Goal: Transaction & Acquisition: Purchase product/service

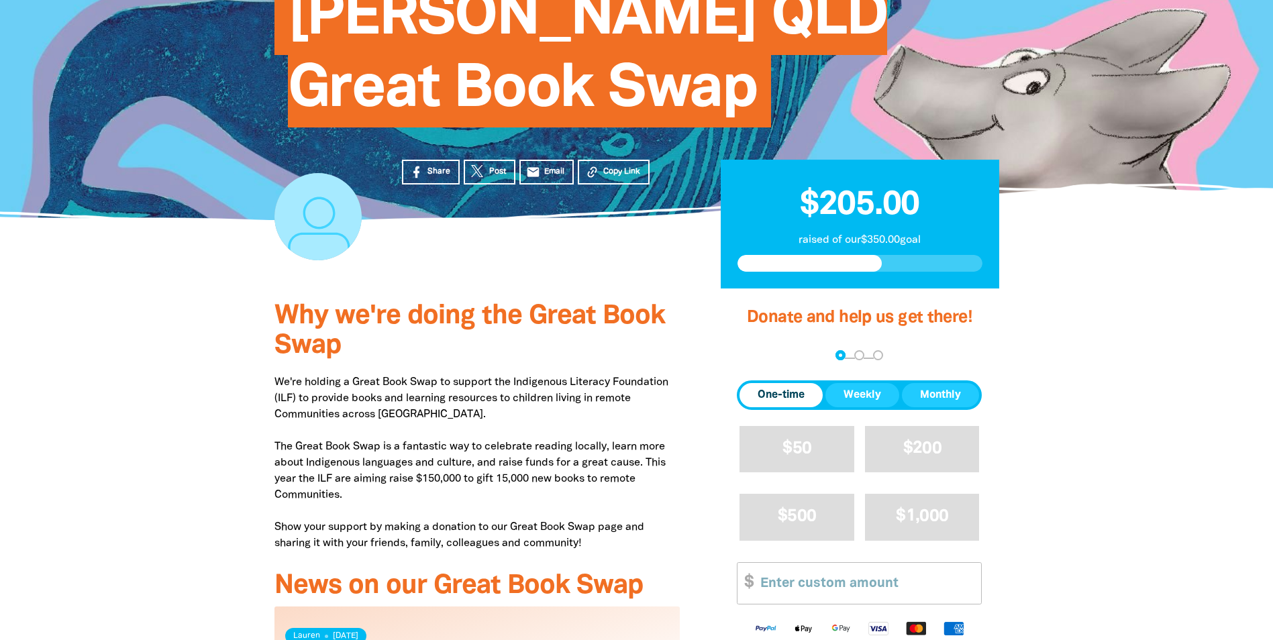
scroll to position [201, 0]
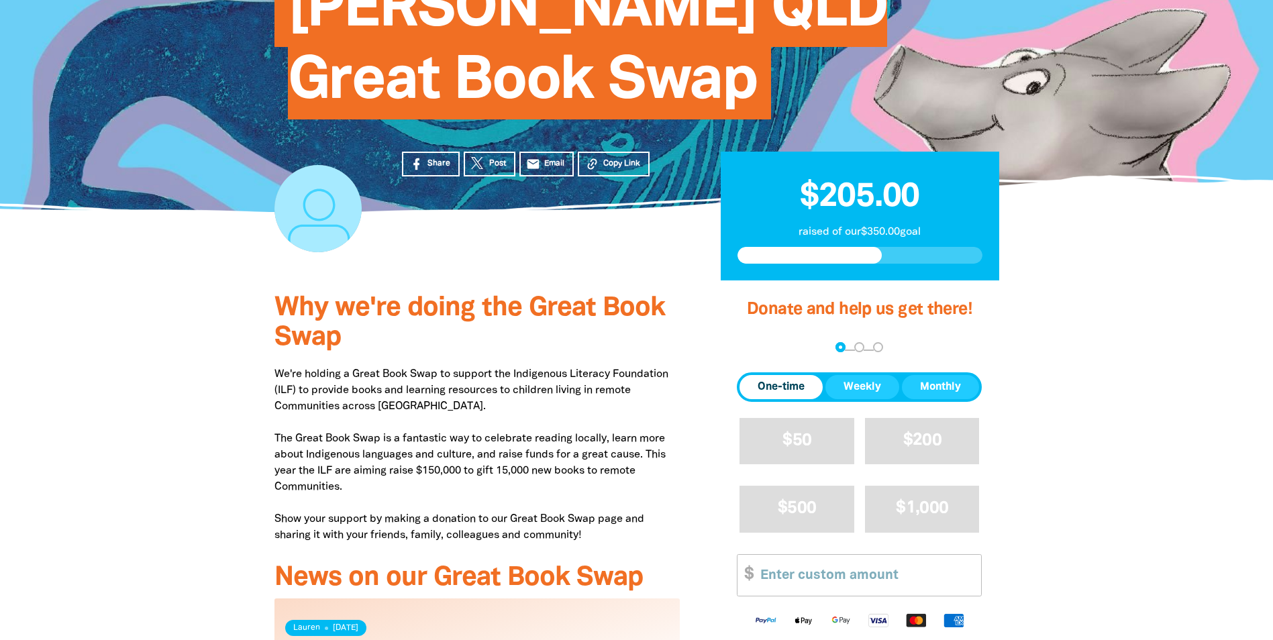
click at [802, 559] on input "Other Amount" at bounding box center [866, 575] width 230 height 41
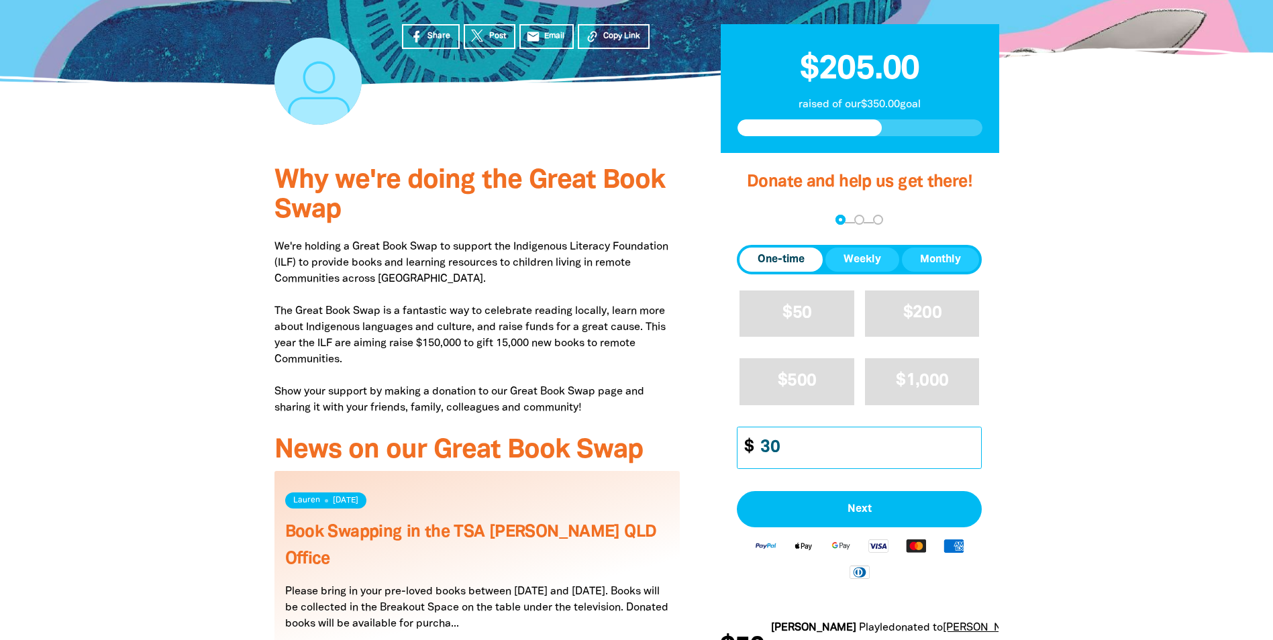
scroll to position [470, 0]
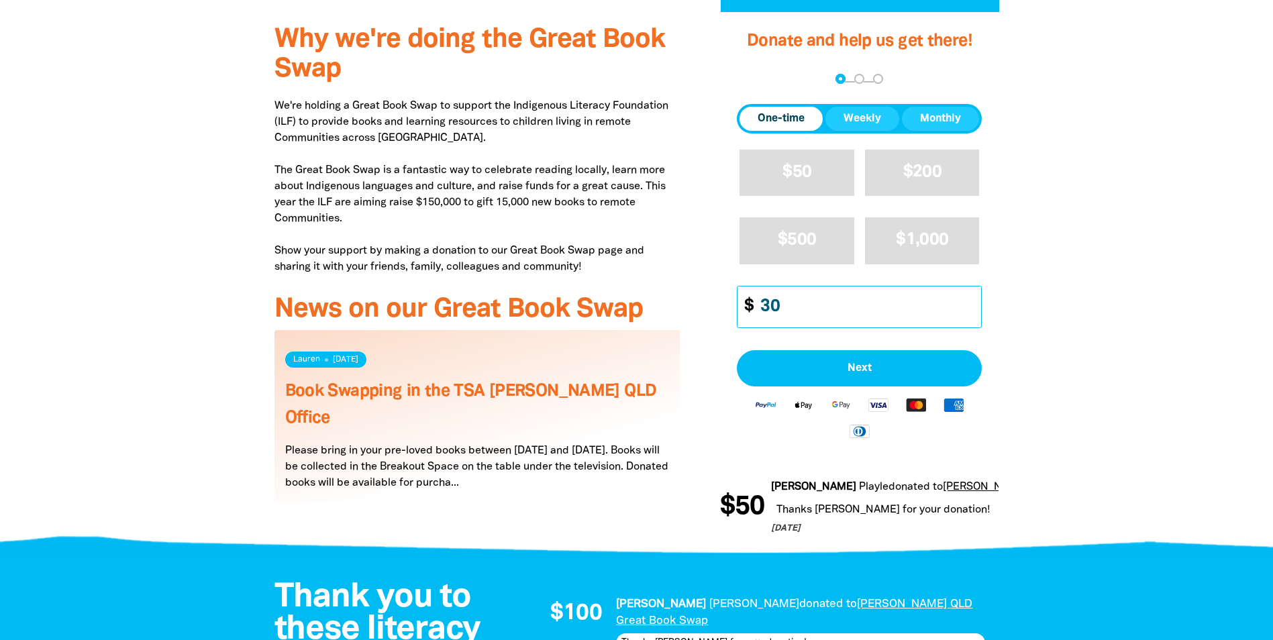
type input "30"
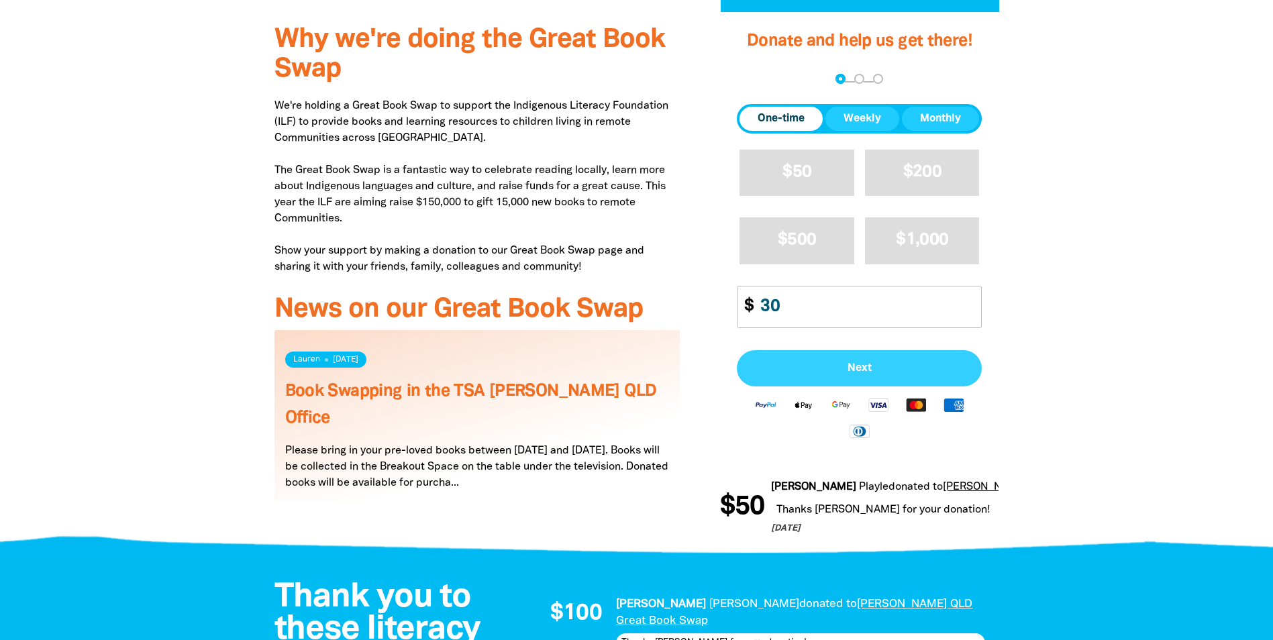
click at [868, 373] on span "Next" at bounding box center [858, 368] width 215 height 11
select select "AU"
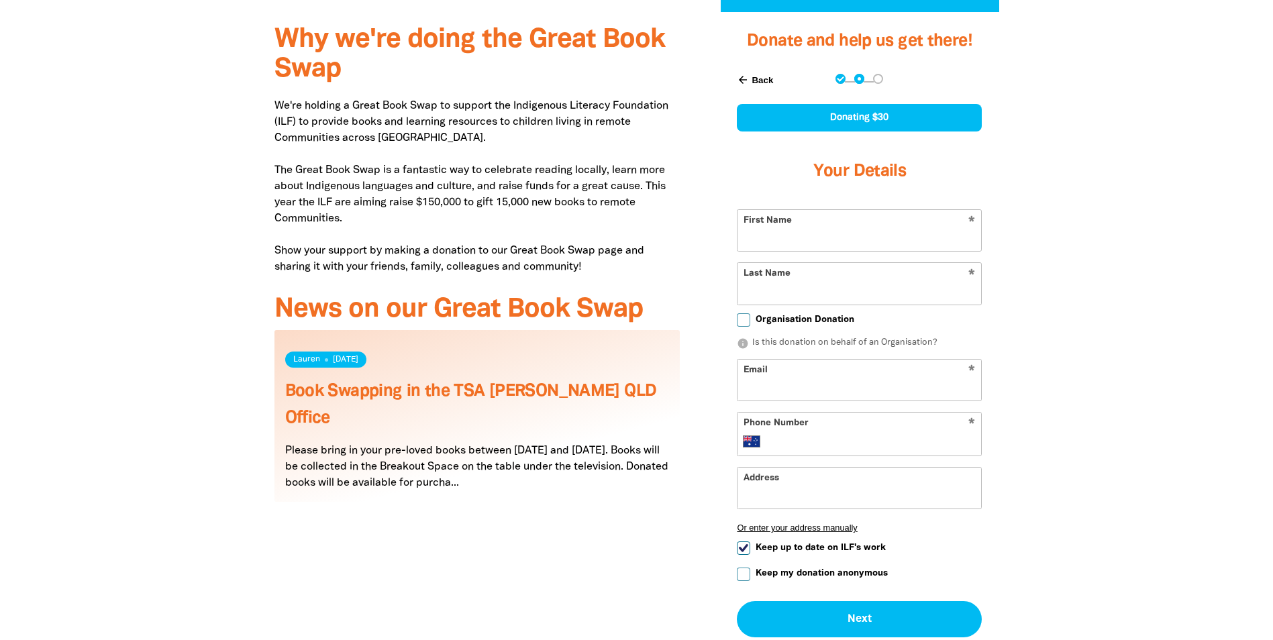
click at [759, 233] on input "First Name" at bounding box center [859, 230] width 244 height 41
type input "[PERSON_NAME]"
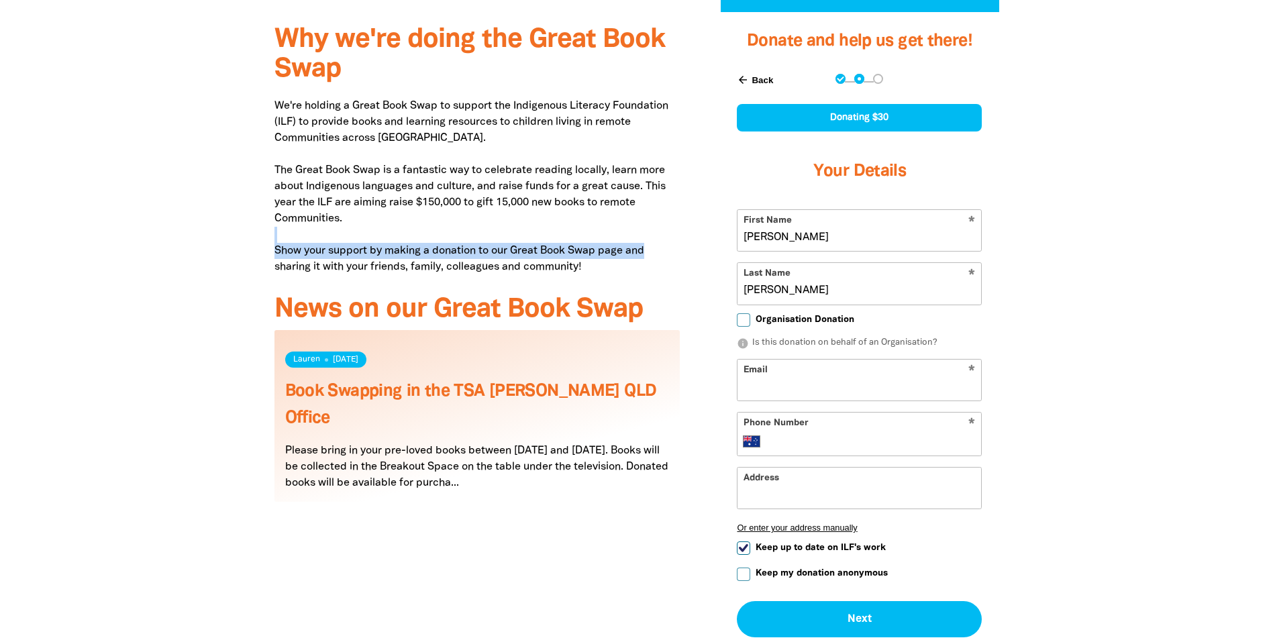
click at [645, 243] on p "We're holding a Great Book Swap to support the Indigenous Literacy Foundation (…" at bounding box center [477, 186] width 406 height 177
click at [792, 388] on input "Email" at bounding box center [859, 380] width 244 height 41
type input "m"
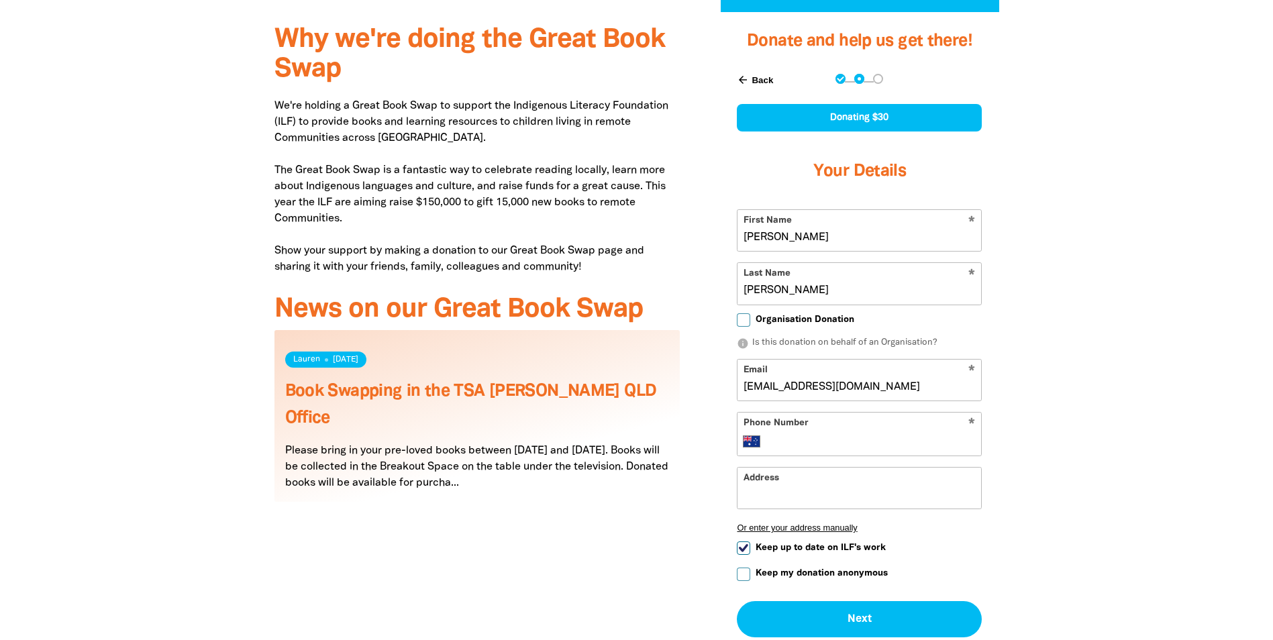
type input "[EMAIL_ADDRESS][DOMAIN_NAME]"
click at [619, 219] on p "We're holding a Great Book Swap to support the Indigenous Literacy Foundation (…" at bounding box center [477, 186] width 406 height 177
click at [798, 441] on input "Phone Number" at bounding box center [872, 441] width 205 height 16
type input "+"
select select "ZZ"
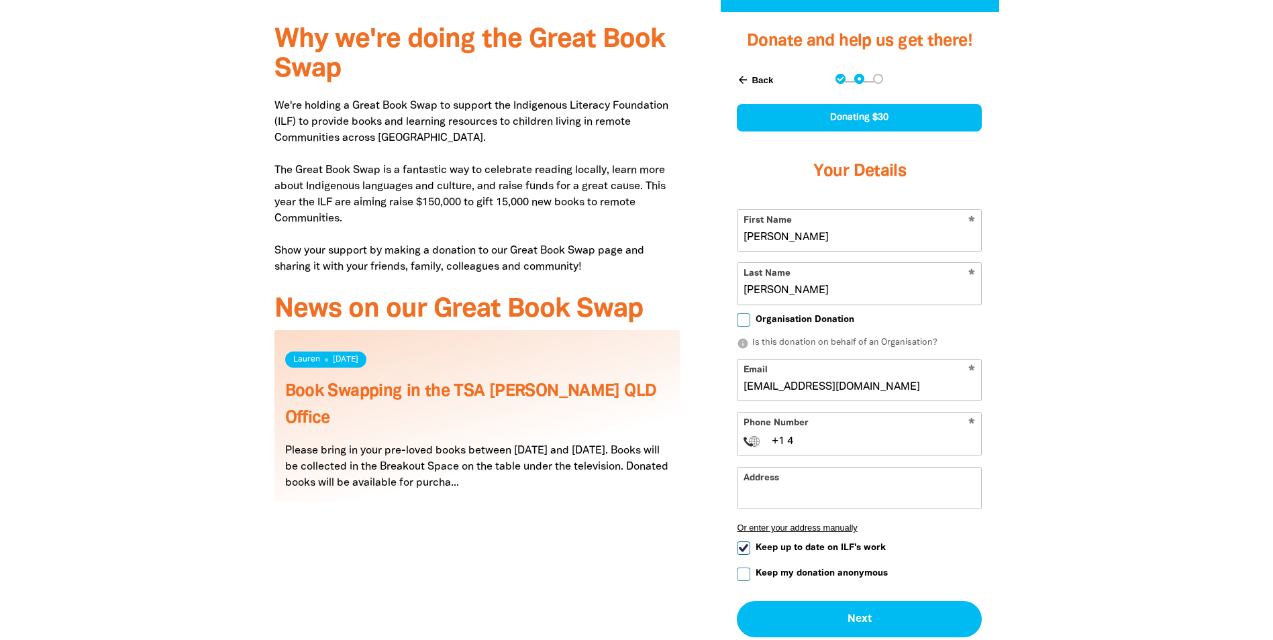
type input "+1"
select select "AU"
type input "0412 221 916"
click at [777, 499] on input "Address" at bounding box center [859, 488] width 244 height 41
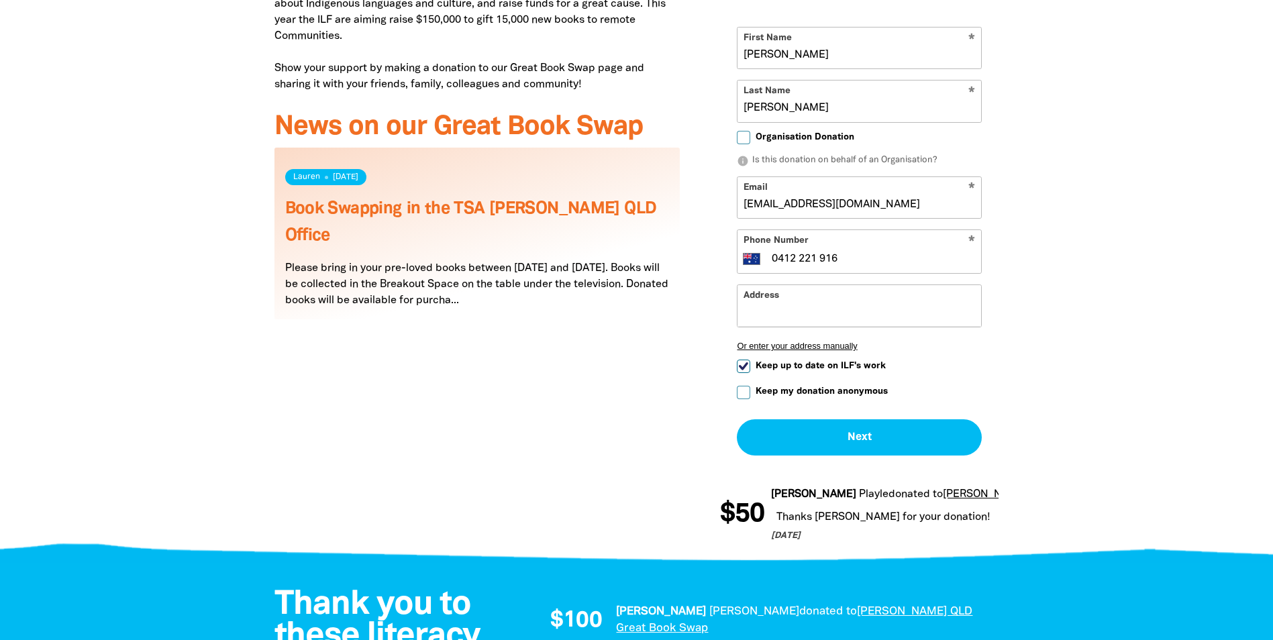
scroll to position [671, 0]
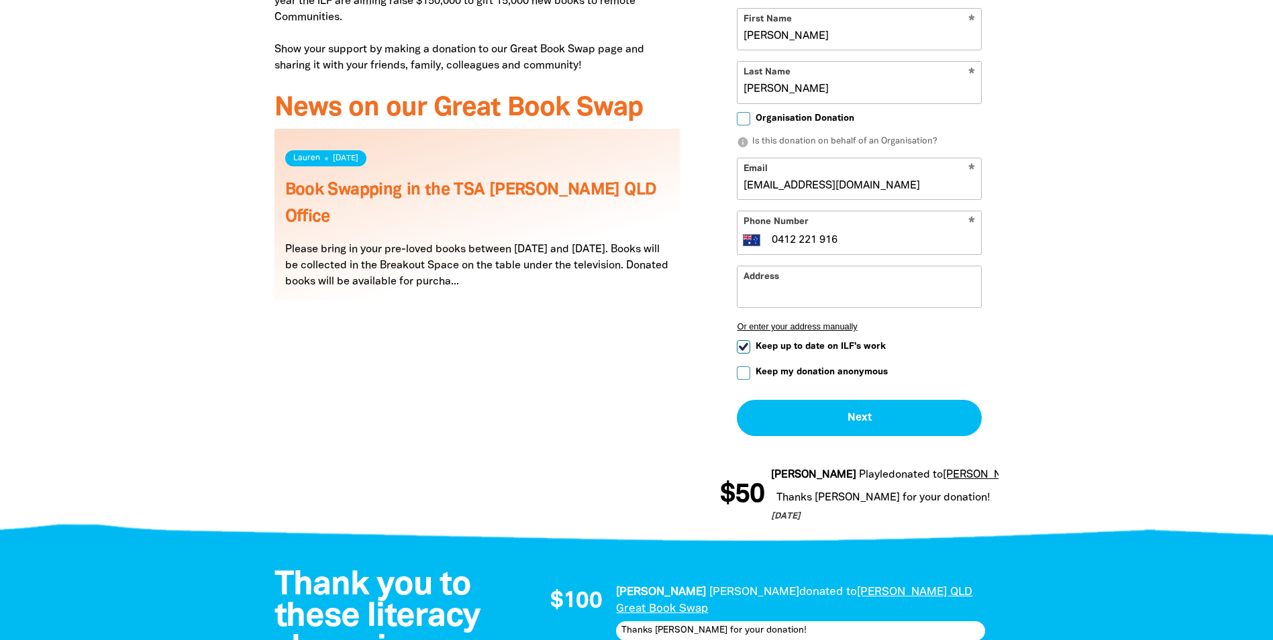
click at [741, 347] on input "Keep up to date on ILF's work" at bounding box center [743, 346] width 13 height 13
checkbox input "false"
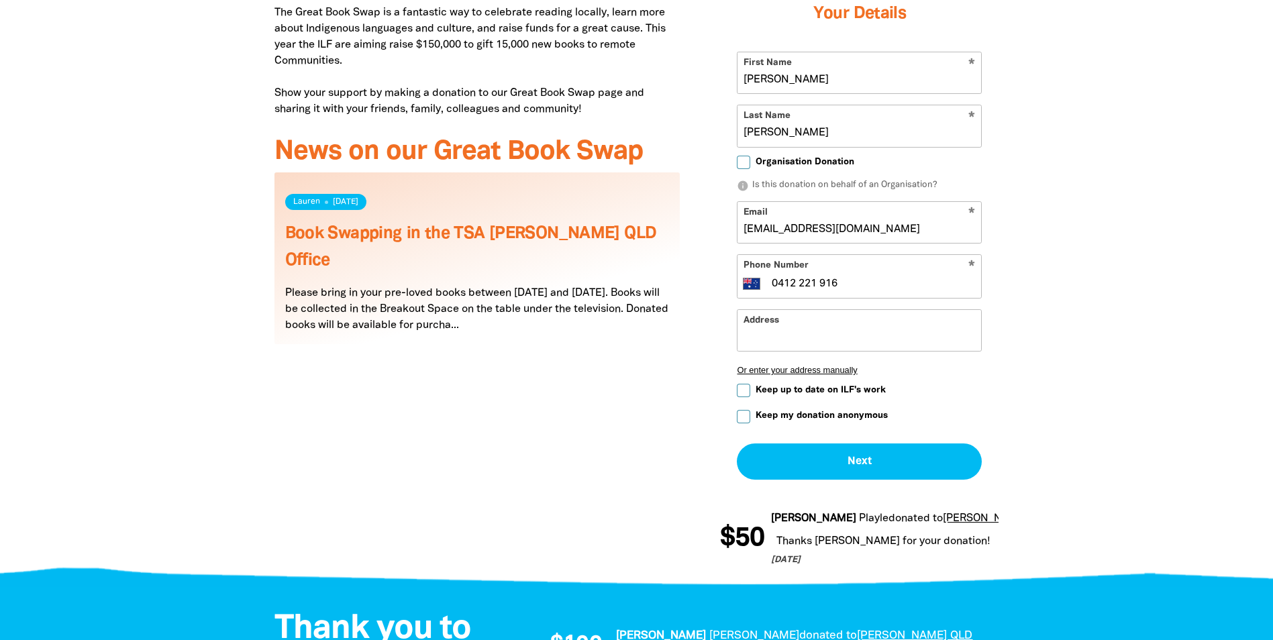
scroll to position [604, 0]
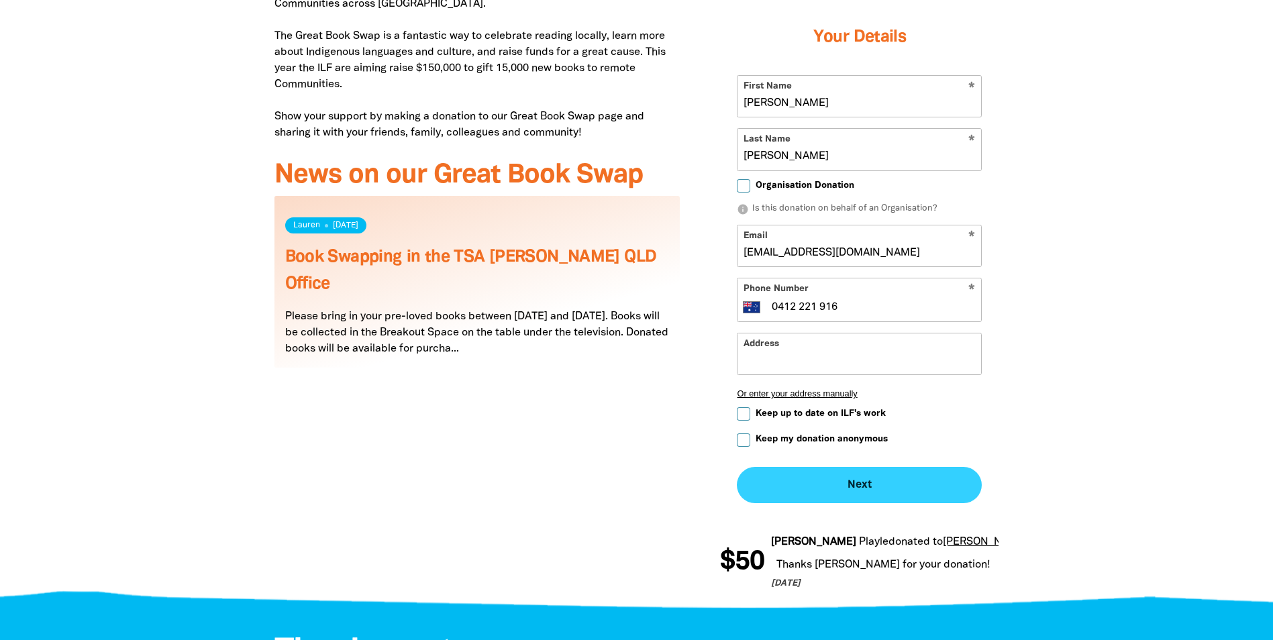
click at [868, 484] on button "Next chevron_right" at bounding box center [859, 485] width 245 height 36
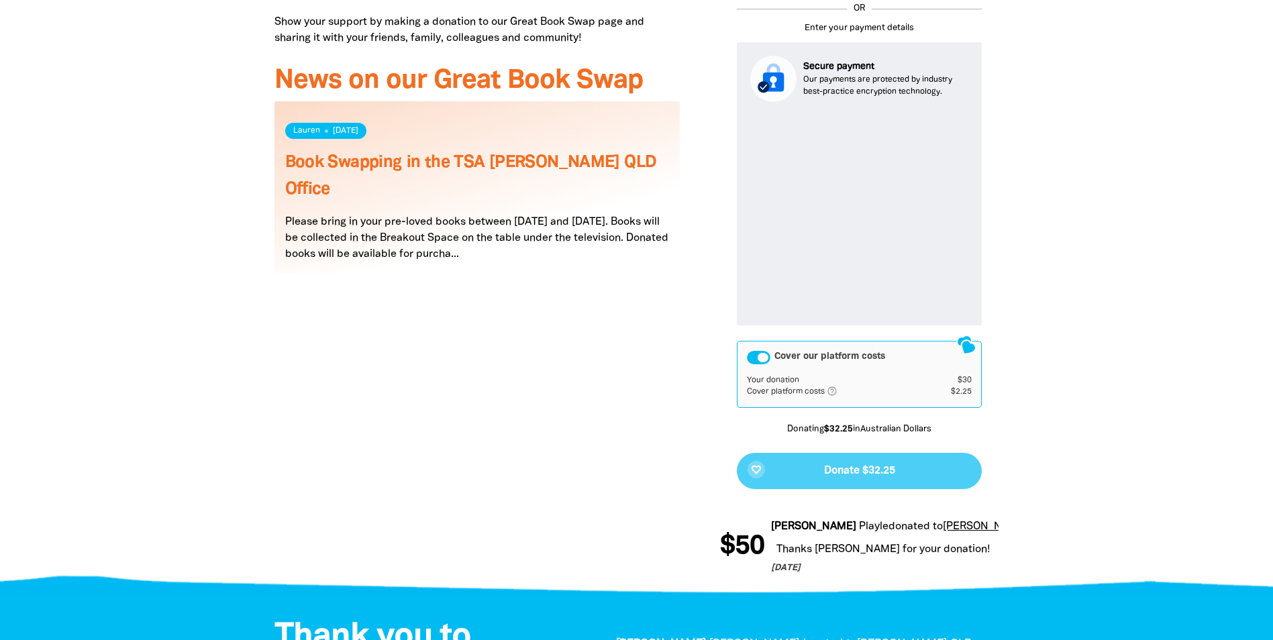
scroll to position [706, 0]
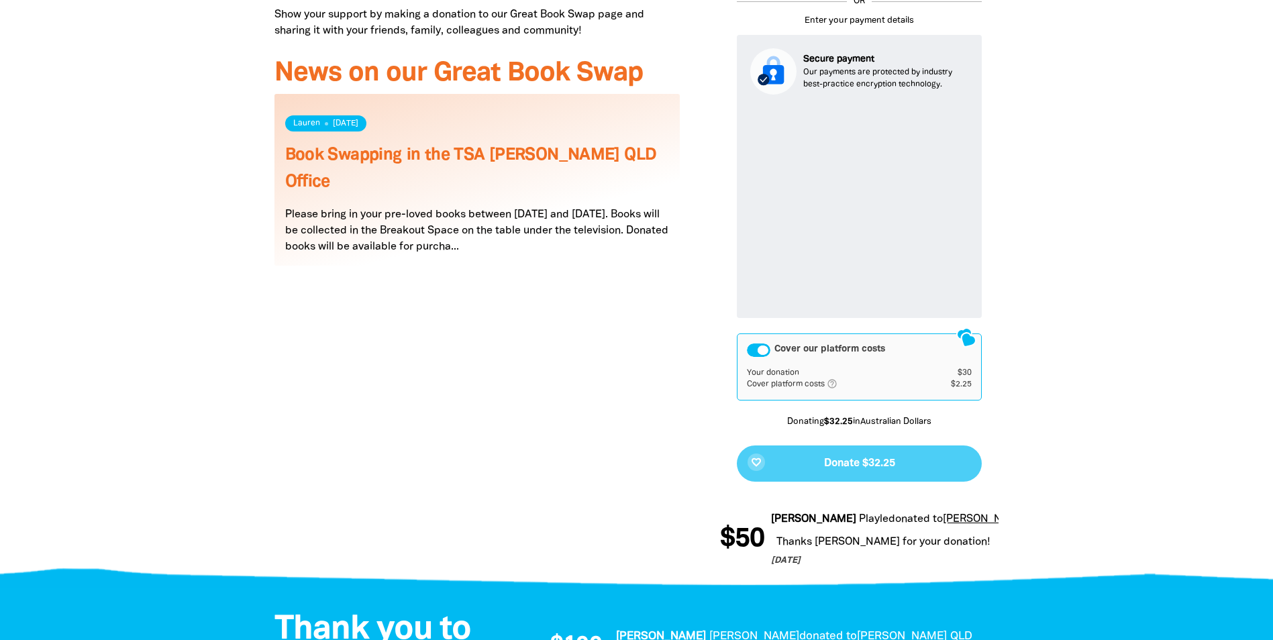
click at [762, 352] on div "Cover our platform costs" at bounding box center [758, 350] width 23 height 13
click at [872, 466] on div "favorite_border Donate $30" at bounding box center [859, 464] width 245 height 36
click at [622, 439] on div "Why we're doing the Great Book Swap We're holding a Great Book Swap to support …" at bounding box center [477, 178] width 446 height 805
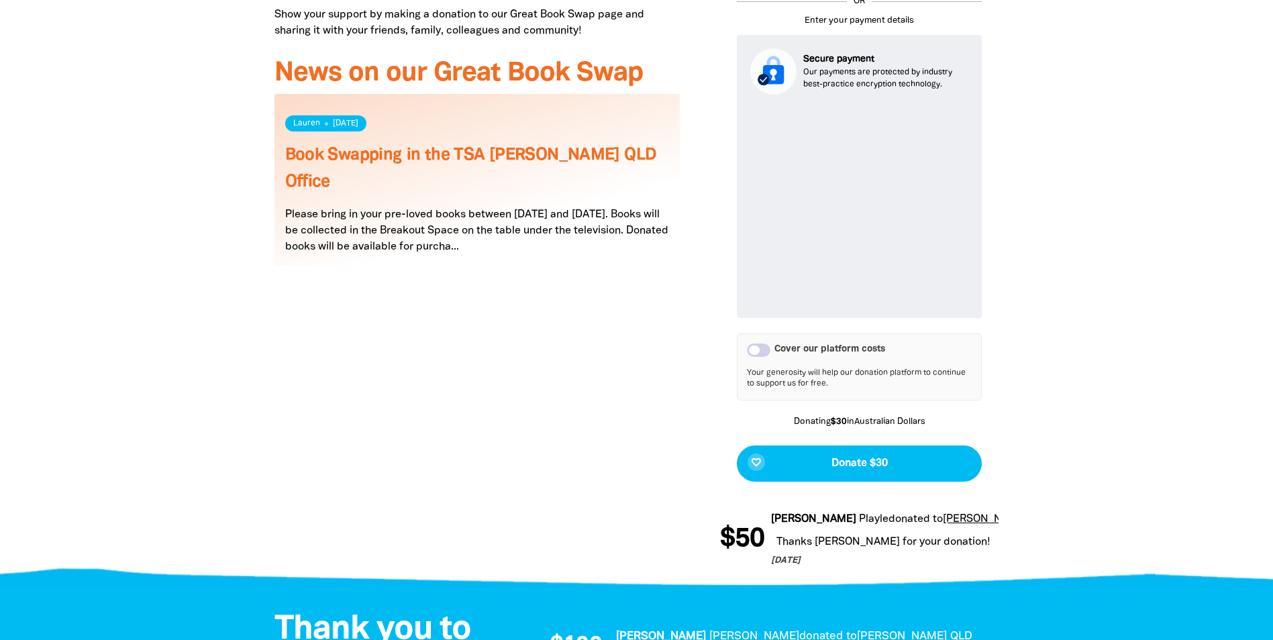
click at [670, 295] on div "Why we're doing the Great Book Swap We're holding a Great Book Swap to support …" at bounding box center [477, 178] width 446 height 805
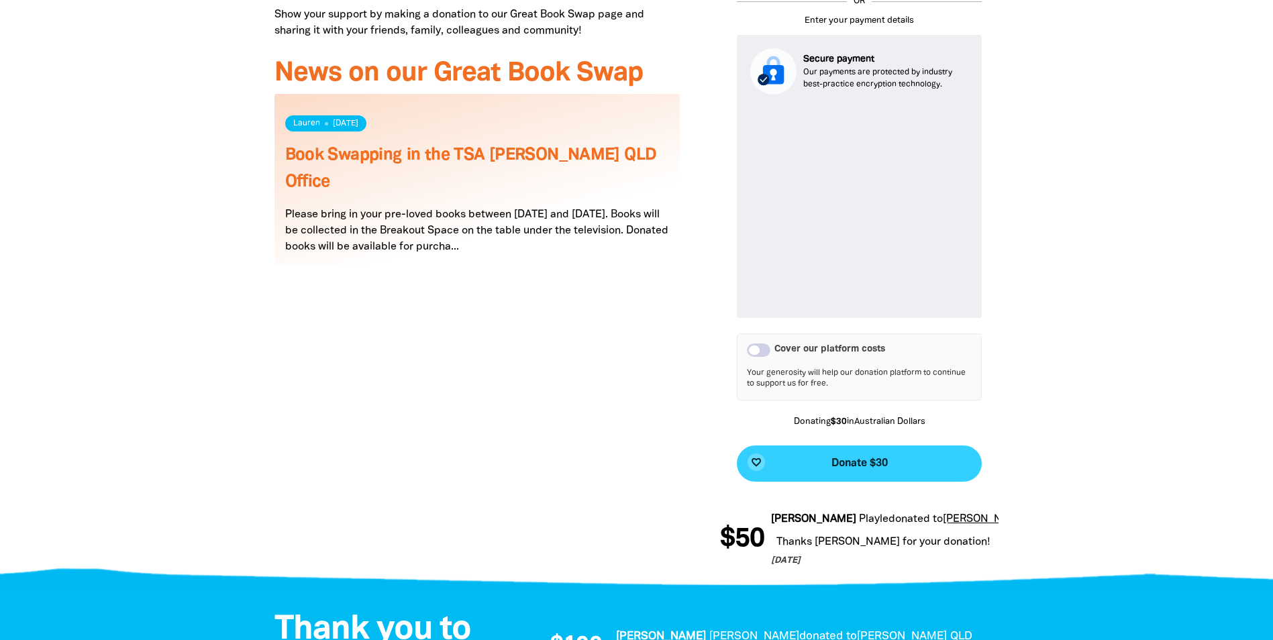
click at [866, 463] on span "Donate $30" at bounding box center [859, 463] width 56 height 11
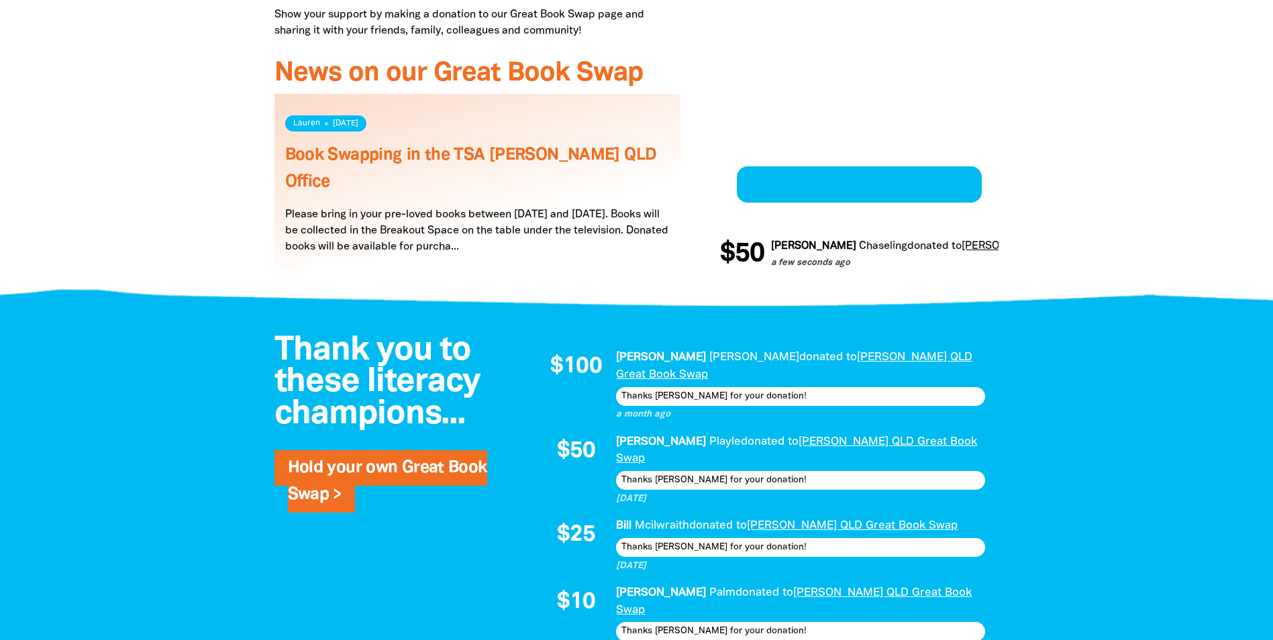
scroll to position [506, 0]
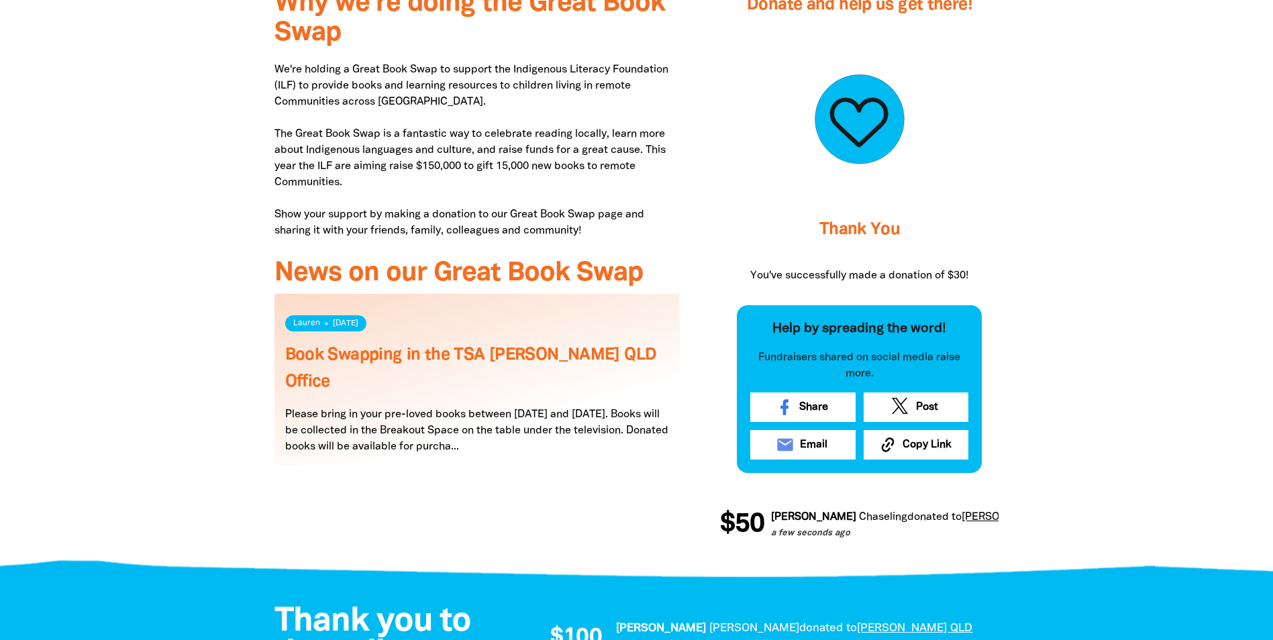
drag, startPoint x: 747, startPoint y: 542, endPoint x: 882, endPoint y: 538, distance: 134.9
drag, startPoint x: 882, startPoint y: 538, endPoint x: 923, endPoint y: 533, distance: 41.9
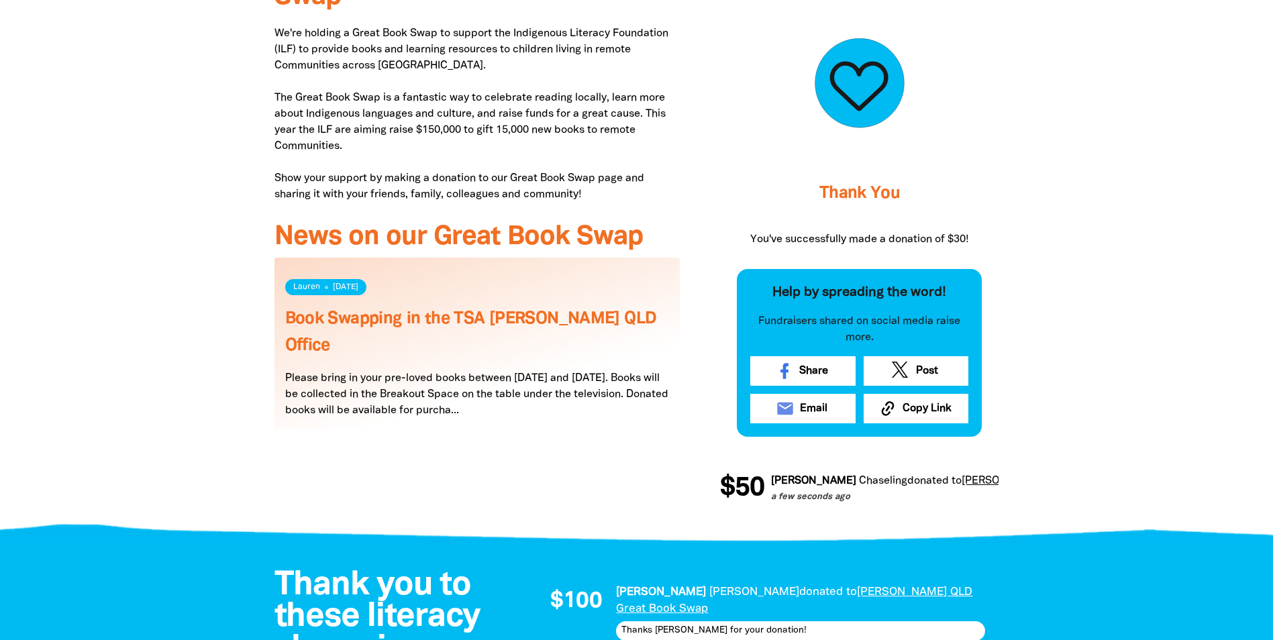
scroll to position [573, 0]
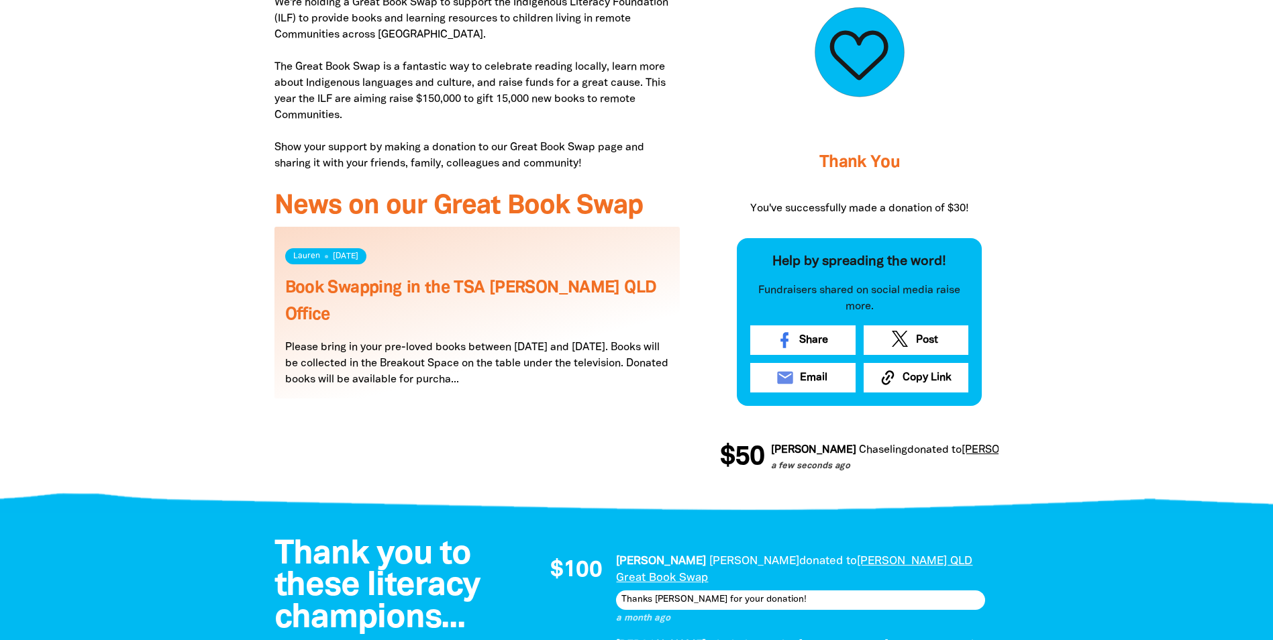
click at [502, 134] on p "We're holding a Great Book Swap to support the Indigenous Literacy Foundation (…" at bounding box center [477, 83] width 406 height 177
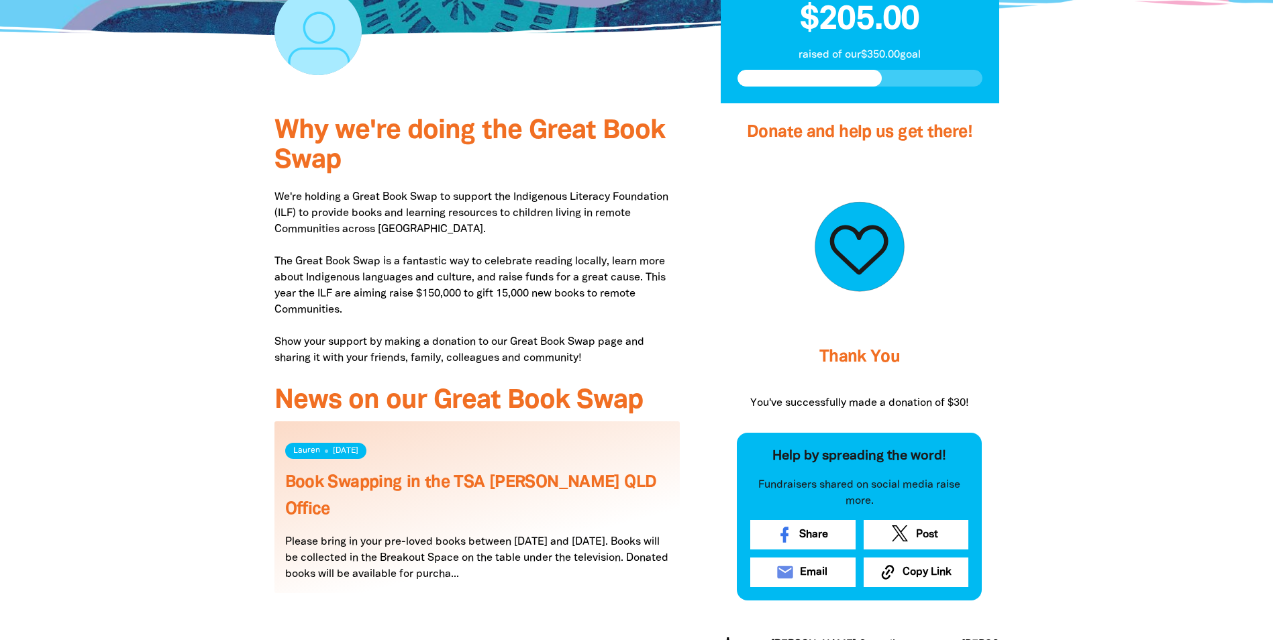
scroll to position [170, 0]
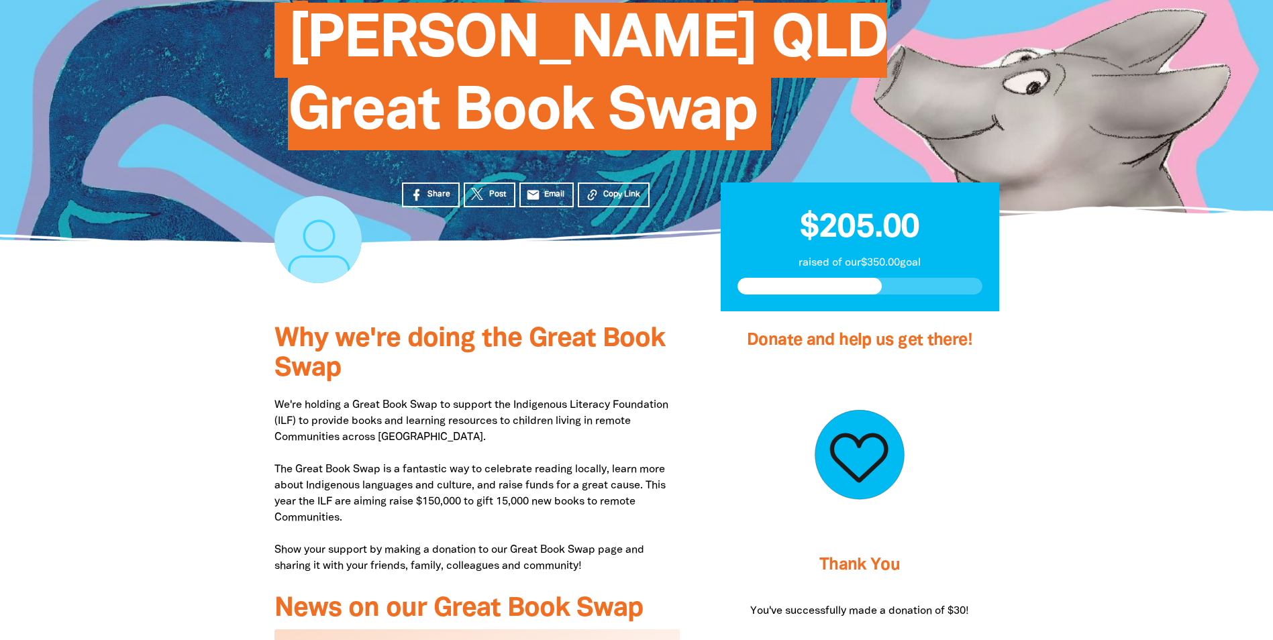
click at [463, 395] on div "Why we're doing the Great Book Swap We're holding a Great Book Swap to support …" at bounding box center [477, 609] width 446 height 597
